Goal: Information Seeking & Learning: Learn about a topic

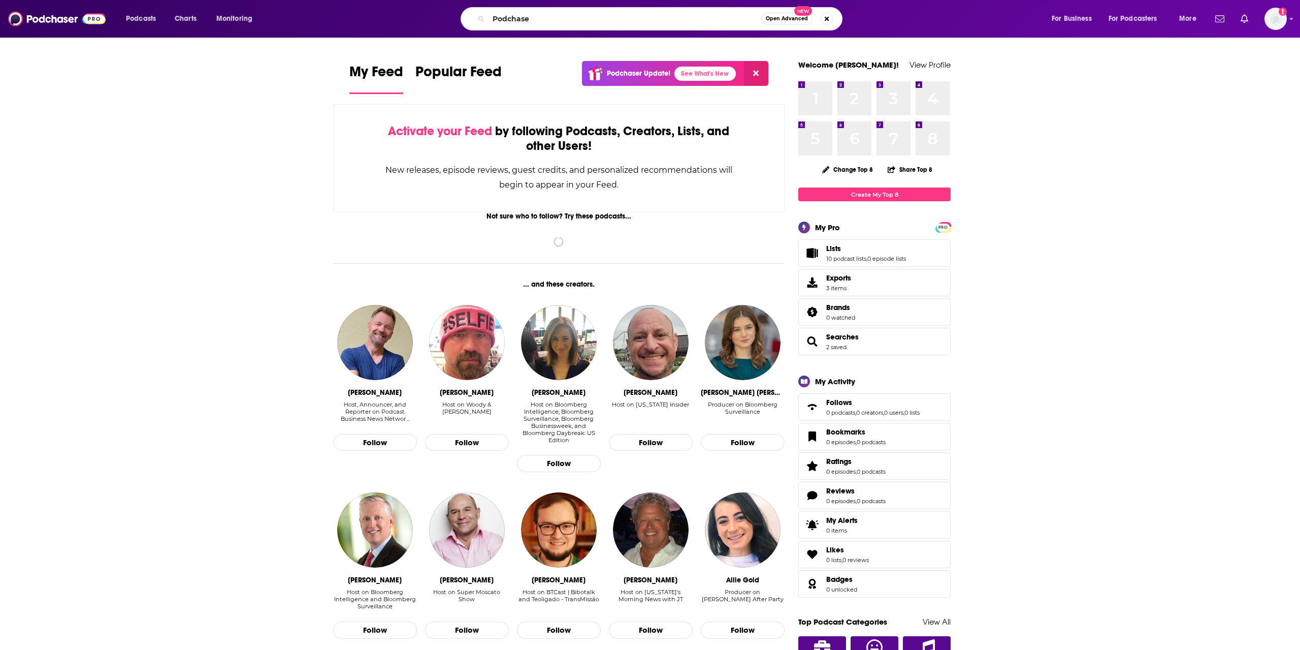
type input "Podchaser"
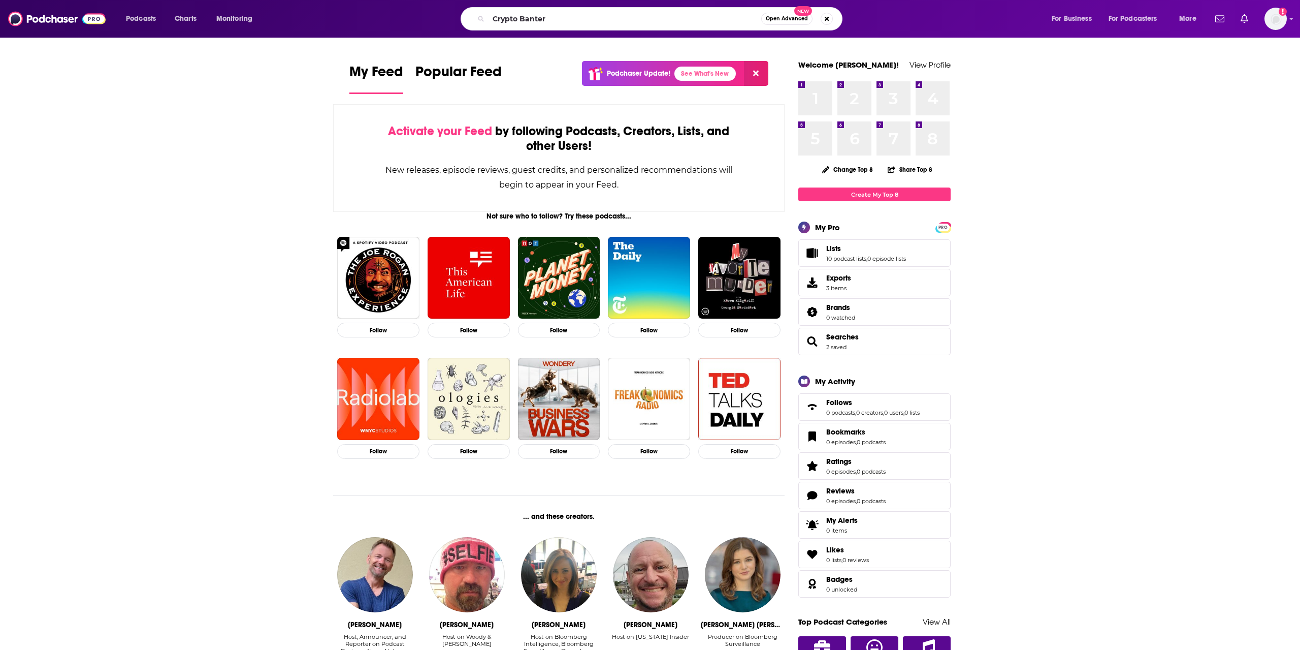
type input "Crypto Banter"
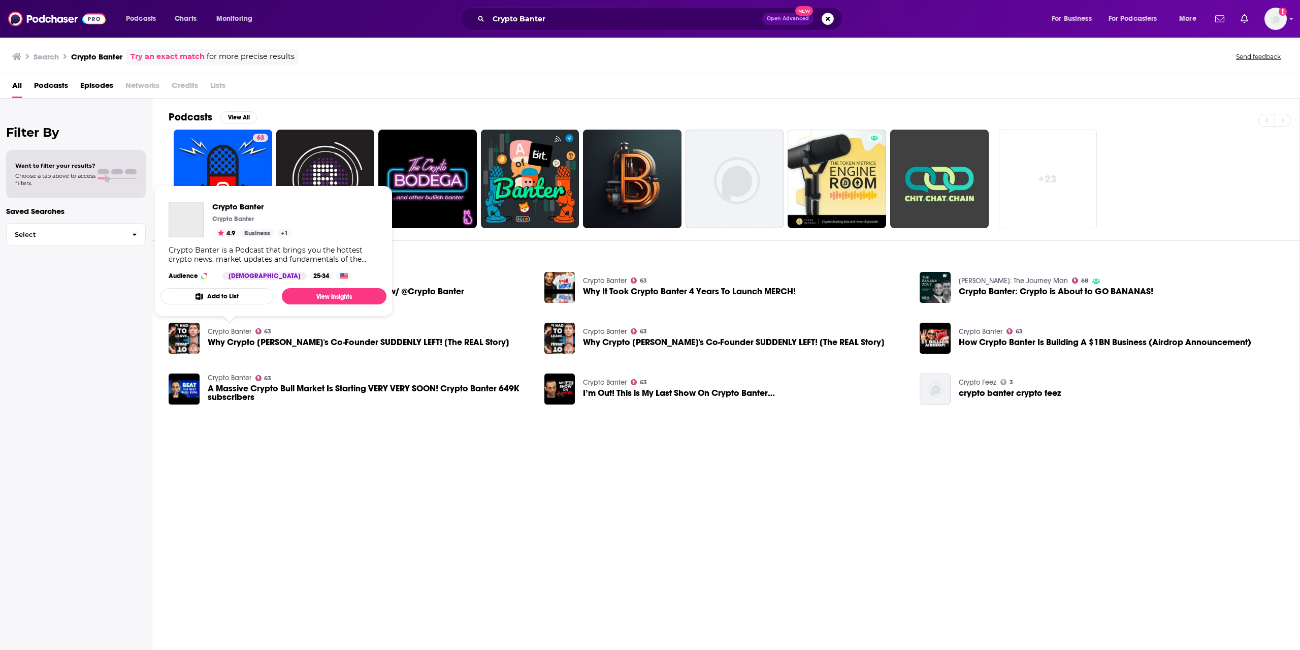
click at [232, 329] on link "Crypto Banter" at bounding box center [230, 331] width 44 height 9
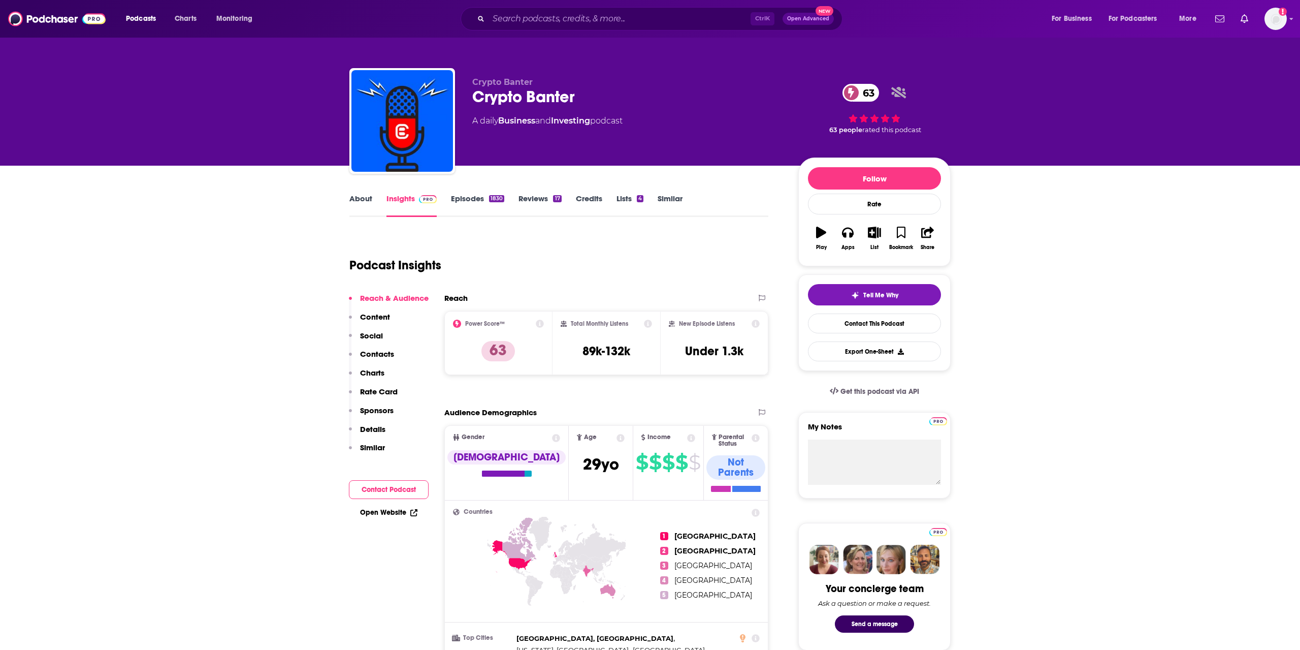
click at [463, 201] on link "Episodes 1830" at bounding box center [477, 205] width 53 height 23
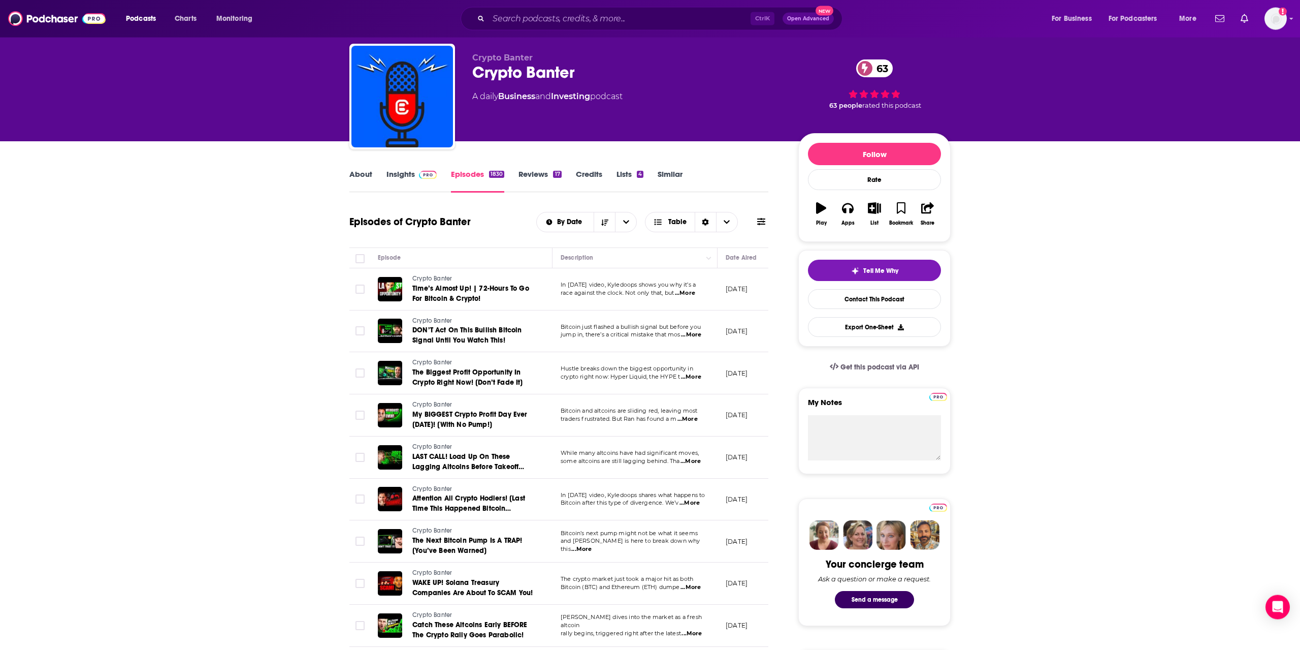
scroll to position [52, 0]
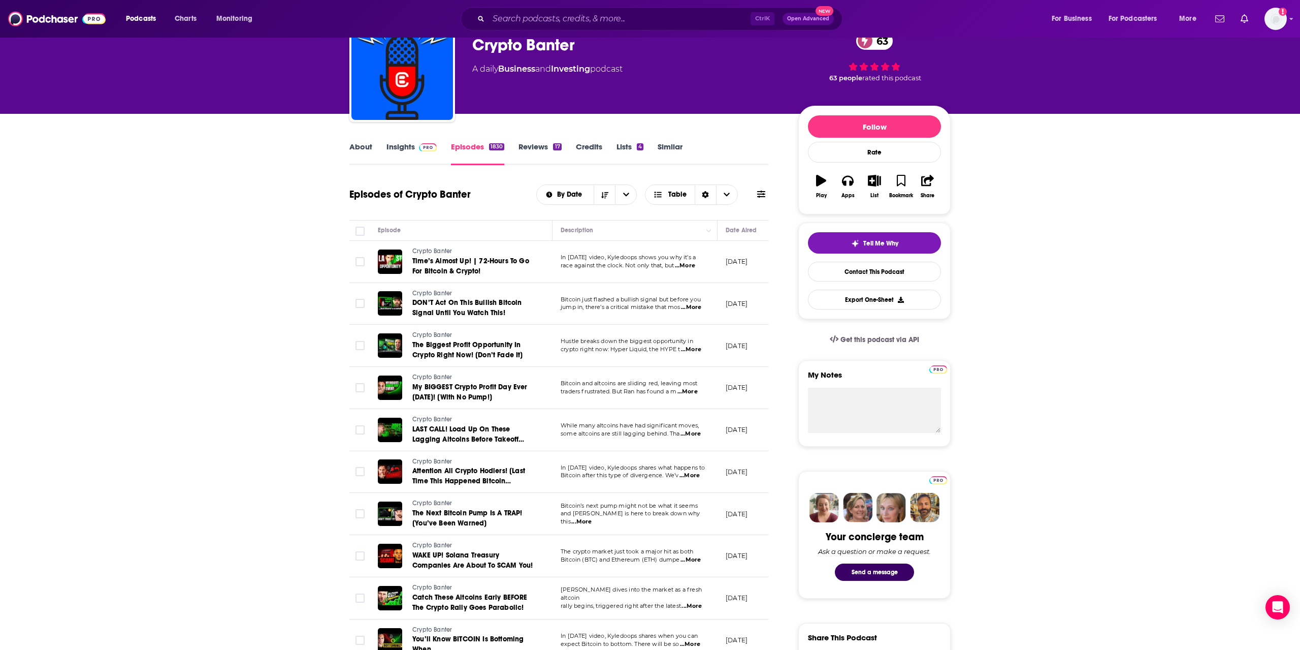
click at [397, 147] on link "Insights" at bounding box center [412, 153] width 50 height 23
